Goal: Transaction & Acquisition: Download file/media

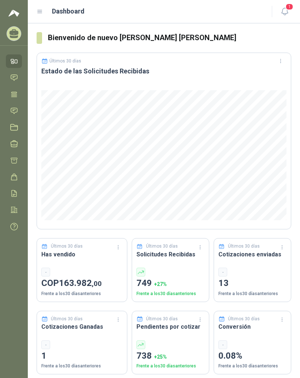
click at [41, 12] on icon at bounding box center [40, 11] width 7 height 7
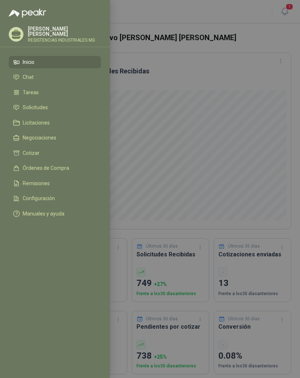
click at [39, 112] on link "Solicitudes" at bounding box center [55, 108] width 92 height 12
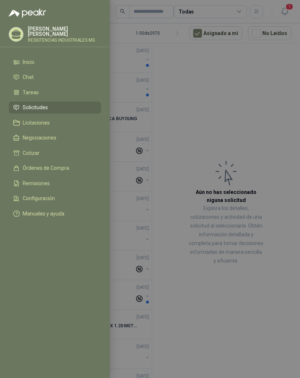
click at [233, 111] on div at bounding box center [150, 189] width 300 height 378
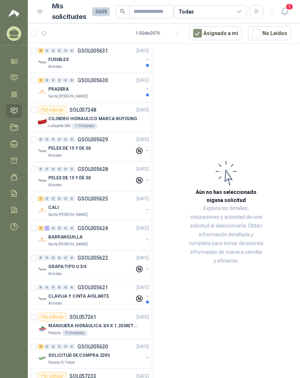
click at [16, 95] on icon at bounding box center [14, 95] width 8 height 8
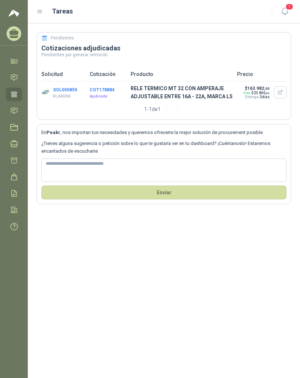
click at [192, 89] on p "RELE TERMICO MT 32 CON AMPERAJE ADJUSTABLE ENTRE 16A - 22A, MARCA LS" at bounding box center [182, 92] width 102 height 16
click at [268, 93] on span ",00" at bounding box center [267, 93] width 4 height 3
click at [282, 88] on button "button" at bounding box center [280, 92] width 12 height 12
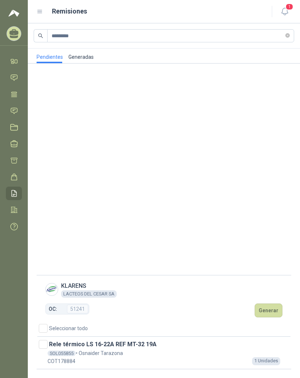
scroll to position [9, 0]
click at [105, 347] on div "Rele térmico LS 16-22A REF MT-32 19A" at bounding box center [163, 344] width 253 height 9
click at [63, 355] on span "SOL055855" at bounding box center [62, 353] width 28 height 5
click at [46, 340] on span at bounding box center [43, 344] width 9 height 9
click at [114, 343] on div "Rele térmico LS 16-22A REF MT-32 19A" at bounding box center [163, 344] width 253 height 9
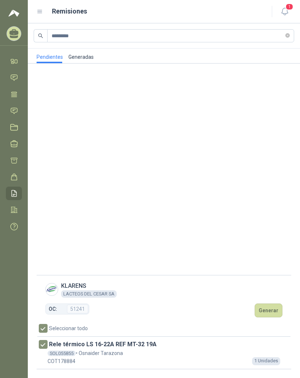
click at [91, 352] on div "SOL055855 • [PERSON_NAME]" at bounding box center [163, 354] width 253 height 8
click at [43, 8] on icon at bounding box center [40, 11] width 7 height 7
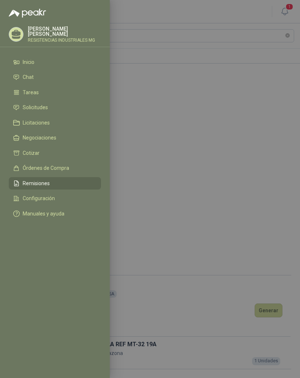
click at [231, 158] on div at bounding box center [150, 189] width 300 height 378
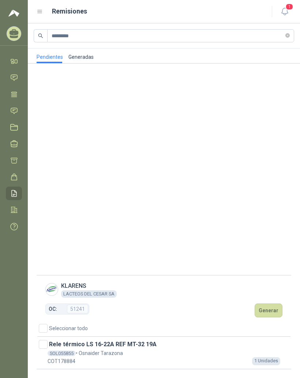
click at [15, 91] on icon at bounding box center [14, 95] width 8 height 8
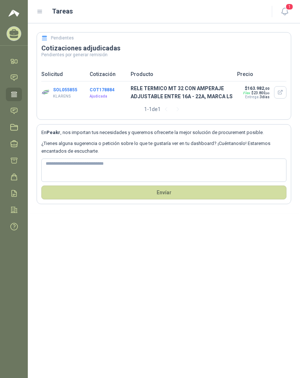
click at [203, 89] on p "RELE TERMICO MT 32 CON AMPERAJE ADJUSTABLE ENTRE 16A - 22A, MARCA LS" at bounding box center [182, 92] width 102 height 16
click at [196, 88] on p "RELE TERMICO MT 32 CON AMPERAJE ADJUSTABLE ENTRE 16A - 22A, MARCA LS" at bounding box center [182, 92] width 102 height 16
click at [96, 87] on button "COT178884" at bounding box center [102, 89] width 25 height 5
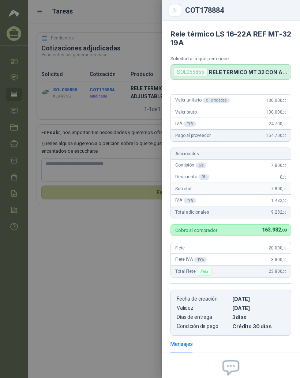
scroll to position [71, 0]
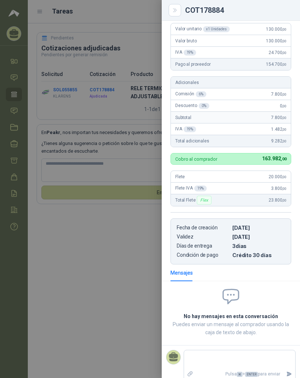
click at [279, 298] on span at bounding box center [230, 296] width 121 height 19
click at [125, 283] on div at bounding box center [150, 189] width 300 height 378
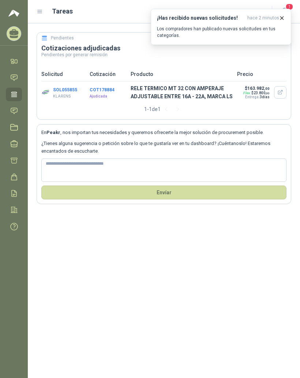
click at [168, 90] on p "RELE TERMICO MT 32 CON AMPERAJE ADJUSTABLE ENTRE 16A - 22A, MARCA LS" at bounding box center [182, 92] width 102 height 16
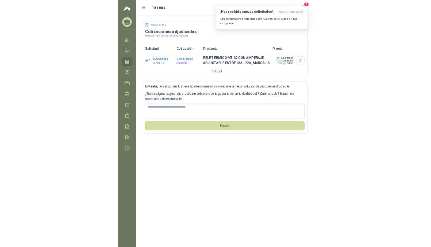
scroll to position [0, 0]
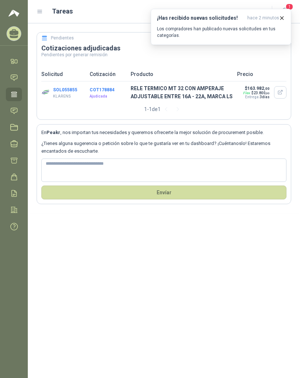
click at [41, 10] on icon at bounding box center [40, 11] width 4 height 3
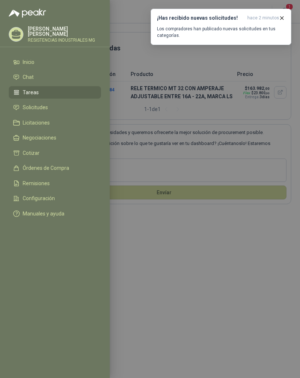
click at [53, 167] on span "Órdenes de Compra" at bounding box center [46, 168] width 46 height 6
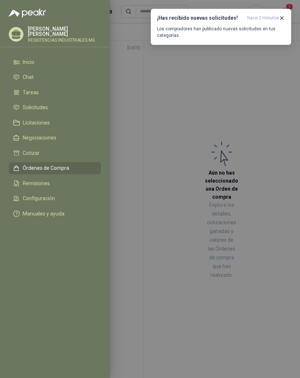
click at [178, 164] on div at bounding box center [150, 189] width 300 height 378
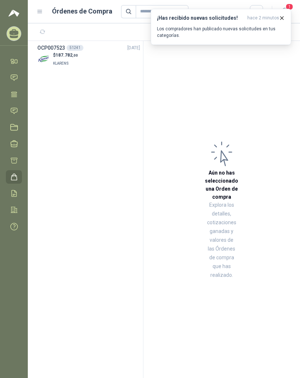
click at [54, 50] on h3 "OCP007523" at bounding box center [51, 48] width 28 height 8
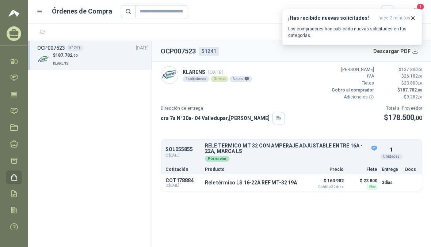
click at [192, 72] on p "KLARENS 23 sep., 2025" at bounding box center [217, 72] width 69 height 8
click at [168, 71] on img at bounding box center [169, 75] width 17 height 17
click at [169, 78] on img at bounding box center [169, 75] width 17 height 17
click at [184, 77] on div "1 solicitudes" at bounding box center [196, 79] width 27 height 6
click at [187, 121] on div "cra 7a N°30a- 04 Valledupar , Cesar" at bounding box center [223, 118] width 124 height 12
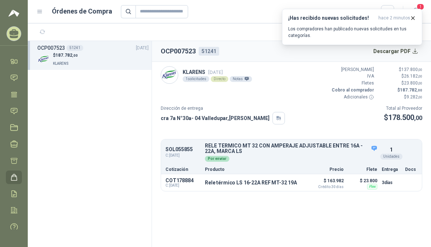
click at [196, 82] on div "KLARENS 23 sep., 2025 1 solicitudes Directo Notas" at bounding box center [206, 75] width 91 height 18
click at [196, 82] on div "1 solicitudes" at bounding box center [196, 79] width 27 height 6
click at [191, 68] on p "KLARENS 23 sep., 2025" at bounding box center [217, 72] width 69 height 8
click at [168, 73] on img at bounding box center [169, 75] width 17 height 17
click at [165, 71] on img at bounding box center [169, 75] width 17 height 17
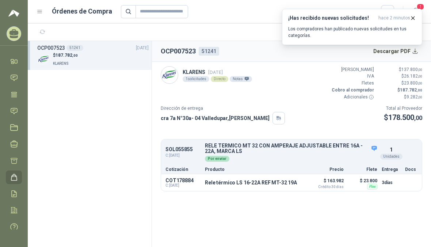
click at [185, 76] on div "1 solicitudes" at bounding box center [196, 79] width 27 height 6
click at [174, 45] on header "OCP007523 51241 Descargar PDF" at bounding box center [291, 51] width 279 height 21
click at [183, 51] on h2 "OCP007523" at bounding box center [178, 51] width 35 height 10
click at [299, 52] on button "Descargar PDF" at bounding box center [396, 51] width 53 height 15
click at [299, 94] on div "KLARENS 23 sep., 2025 1 solicitudes Directo Notas Valor Bruto $ 137.800 ,00 IVA…" at bounding box center [292, 83] width 262 height 34
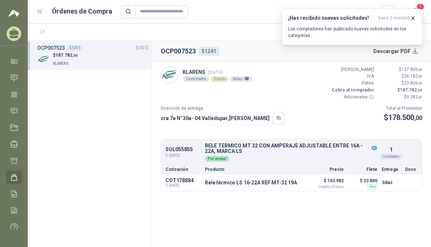
click at [299, 52] on button "Descargar PDF" at bounding box center [396, 51] width 53 height 15
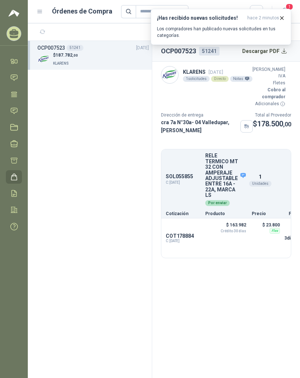
click at [280, 56] on button "Descargar PDF" at bounding box center [264, 51] width 53 height 15
click at [286, 58] on button "Descargar PDF" at bounding box center [264, 51] width 53 height 15
click at [283, 63] on article "KLARENS 23 sep., 2025 1 solicitudes Directo Notas Valor Bruto $ 137.800 ,00 IVA…" at bounding box center [226, 162] width 148 height 201
click at [283, 58] on button "Descargar PDF" at bounding box center [264, 51] width 53 height 15
click at [283, 51] on button "Descargar PDF" at bounding box center [264, 51] width 53 height 15
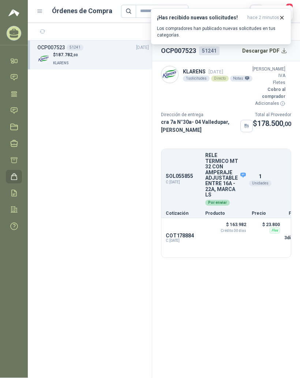
scroll to position [9, 0]
click at [283, 16] on icon "button" at bounding box center [282, 18] width 6 height 6
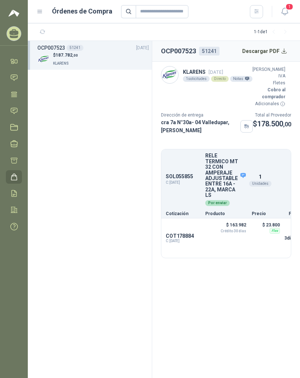
click at [275, 44] on button "Descargar PDF" at bounding box center [264, 51] width 53 height 15
click at [187, 68] on p "KLARENS 23 sep., 2025" at bounding box center [217, 72] width 69 height 8
click at [282, 44] on button "Descargar PDF" at bounding box center [264, 51] width 53 height 15
click at [177, 67] on img at bounding box center [169, 75] width 17 height 17
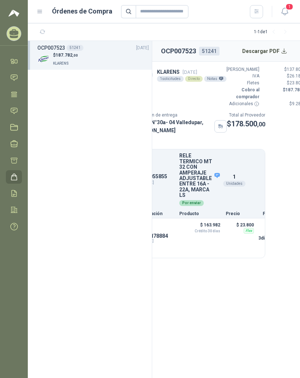
scroll to position [0, 26]
